Goal: Task Accomplishment & Management: Manage account settings

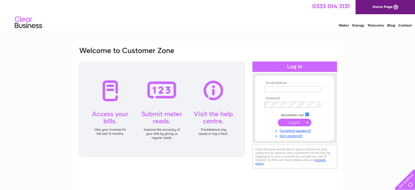
type input "[PERSON_NAME][EMAIL_ADDRESS][DOMAIN_NAME]"
click at [258, 105] on form "Email Address: [PERSON_NAME][EMAIL_ADDRESS][DOMAIN_NAME] Password: Forgotten pa…" at bounding box center [294, 109] width 79 height 57
click at [278, 119] on input "submit" at bounding box center [295, 123] width 34 height 8
